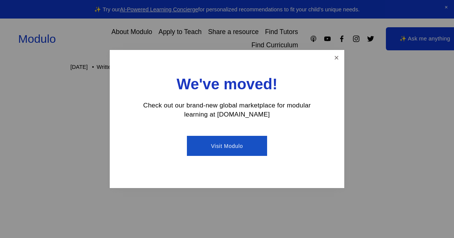
scroll to position [56, 0]
click at [333, 50] on div "We've moved! Check out our brand-new global marketplace for modular learning at…" at bounding box center [227, 119] width 234 height 138
click at [336, 57] on link "Close" at bounding box center [336, 57] width 13 height 13
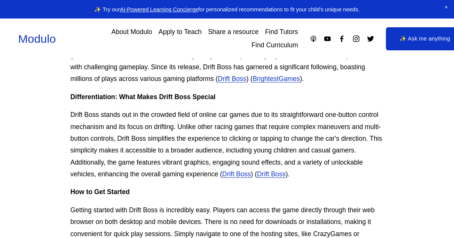
scroll to position [307, 0]
click at [218, 78] on link "Drift Boss" at bounding box center [232, 78] width 29 height 8
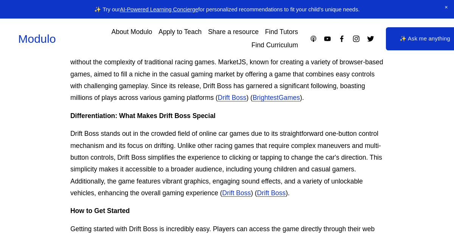
scroll to position [287, 0]
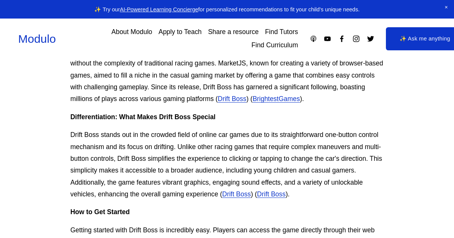
click at [423, 32] on link "✨ Ask me anything" at bounding box center [425, 38] width 78 height 23
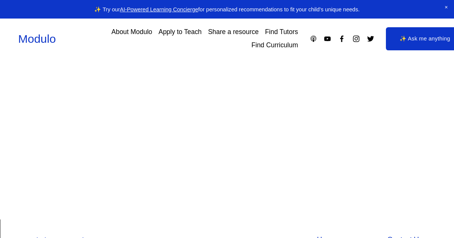
click at [431, 41] on link "✨ Ask me anything" at bounding box center [425, 38] width 78 height 23
click at [236, 172] on div at bounding box center [218, 138] width 365 height 101
